Goal: Task Accomplishment & Management: Complete application form

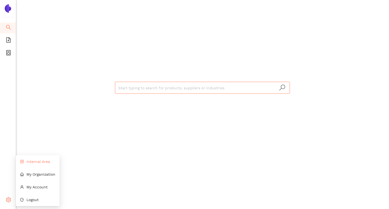
click at [33, 162] on span "Internal Area" at bounding box center [38, 161] width 24 height 4
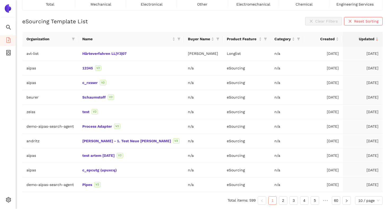
scroll to position [44, 0]
click at [6, 52] on icon "container" at bounding box center [8, 52] width 5 height 5
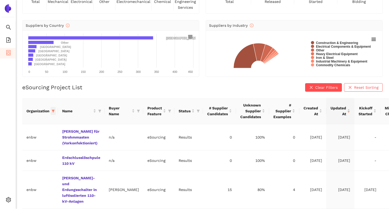
click at [53, 111] on icon "filter" at bounding box center [53, 111] width 3 height 3
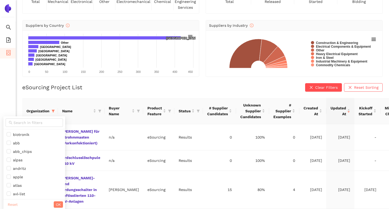
click at [17, 202] on span "Reset" at bounding box center [13, 204] width 10 height 6
checkbox input "false"
click at [56, 202] on span "OK" at bounding box center [58, 204] width 5 height 6
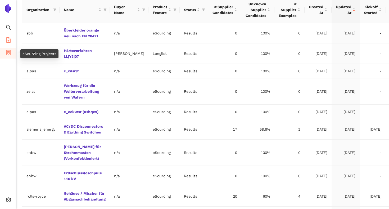
click at [9, 44] on span "file-add" at bounding box center [8, 40] width 5 height 11
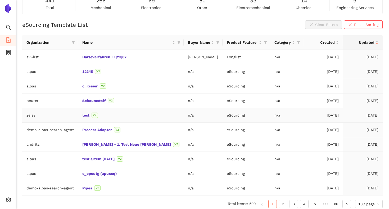
scroll to position [44, 0]
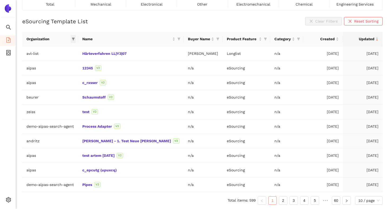
click at [75, 39] on icon "filter" at bounding box center [73, 39] width 3 height 3
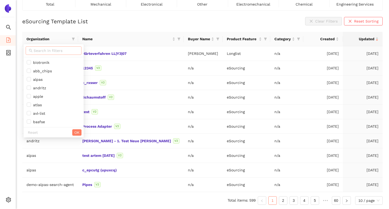
click at [68, 52] on input "text" at bounding box center [56, 51] width 45 height 6
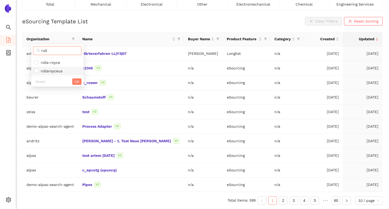
type input "roll"
click at [67, 72] on span "rollsroyceus" at bounding box center [57, 71] width 46 height 6
checkbox input "true"
click at [75, 81] on span "OK" at bounding box center [76, 82] width 5 height 6
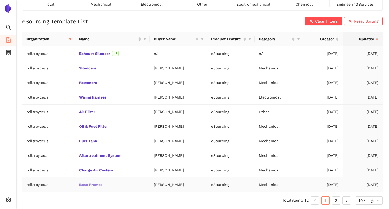
click at [0, 0] on link "Base Frames" at bounding box center [0, 0] width 0 height 0
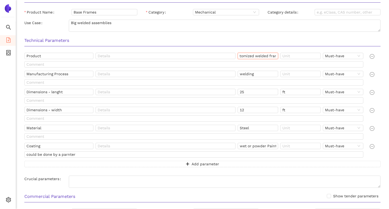
scroll to position [0, 13]
drag, startPoint x: 239, startPoint y: 57, endPoint x: 278, endPoint y: 57, distance: 38.9
click at [278, 58] on input "customized welded frames" at bounding box center [258, 56] width 40 height 6
click at [256, 74] on input "welding" at bounding box center [258, 74] width 40 height 6
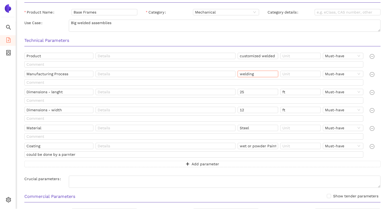
click at [256, 74] on input "welding" at bounding box center [258, 74] width 40 height 6
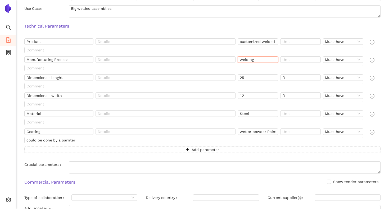
scroll to position [180, 0]
click at [252, 76] on input "25" at bounding box center [258, 77] width 40 height 6
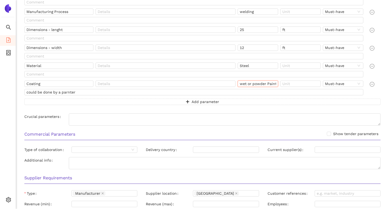
scroll to position [0, 5]
drag, startPoint x: 239, startPoint y: 84, endPoint x: 276, endPoint y: 83, distance: 37.0
click at [276, 83] on input "wet or powder Painting" at bounding box center [258, 83] width 40 height 6
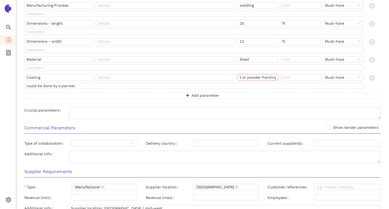
scroll to position [234, 0]
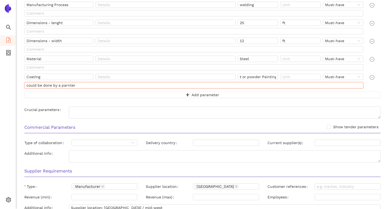
click at [79, 86] on input "could be done by a parnter" at bounding box center [193, 85] width 339 height 6
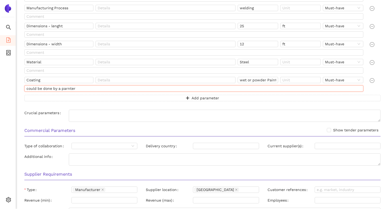
scroll to position [230, 0]
